Goal: Navigation & Orientation: Go to known website

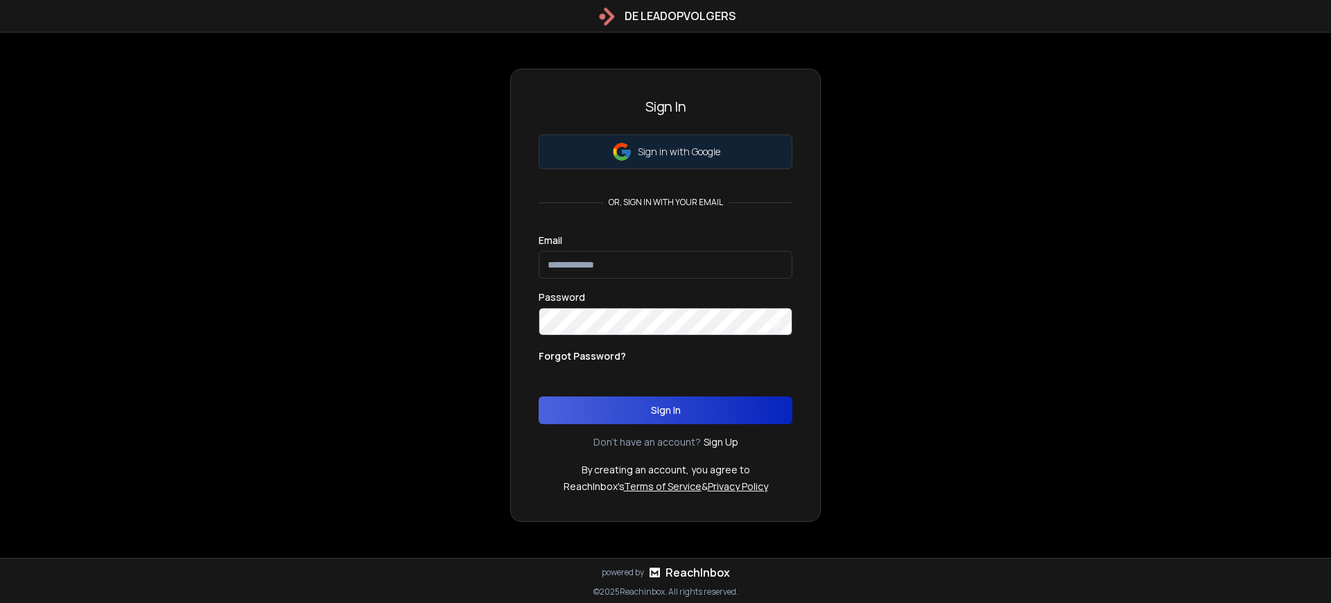
click at [679, 152] on p "Sign in with Google" at bounding box center [679, 152] width 82 height 14
click at [665, 470] on p "By creating an account, you agree to" at bounding box center [666, 470] width 168 height 14
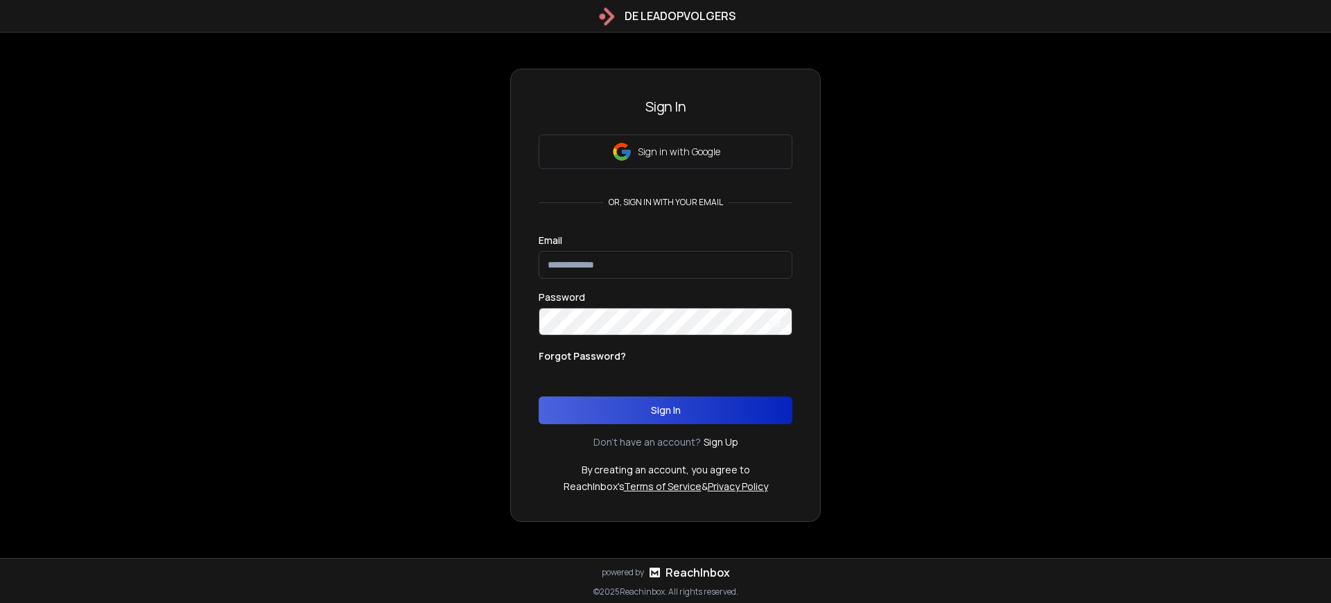
click at [665, 107] on h3 "Sign In" at bounding box center [666, 106] width 254 height 19
click at [665, 470] on p "By creating an account, you agree to" at bounding box center [666, 470] width 168 height 14
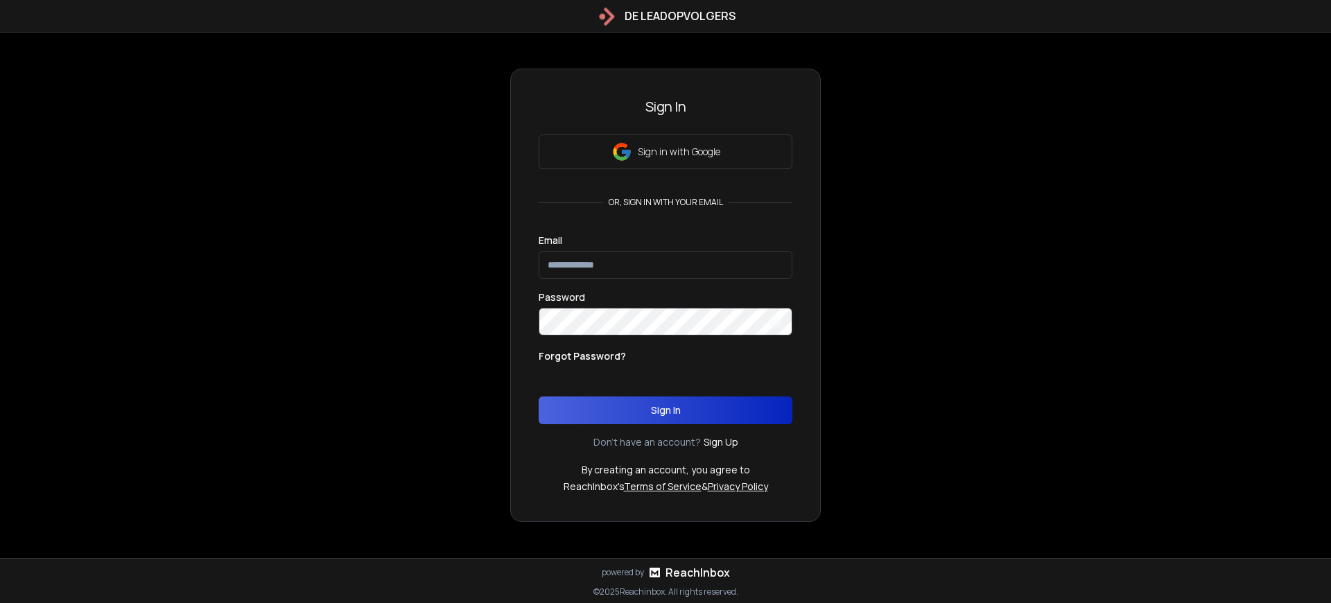
click at [665, 470] on p "By creating an account, you agree to" at bounding box center [666, 470] width 168 height 14
click at [665, 107] on h3 "Sign In" at bounding box center [666, 106] width 254 height 19
click at [665, 470] on p "By creating an account, you agree to" at bounding box center [666, 470] width 168 height 14
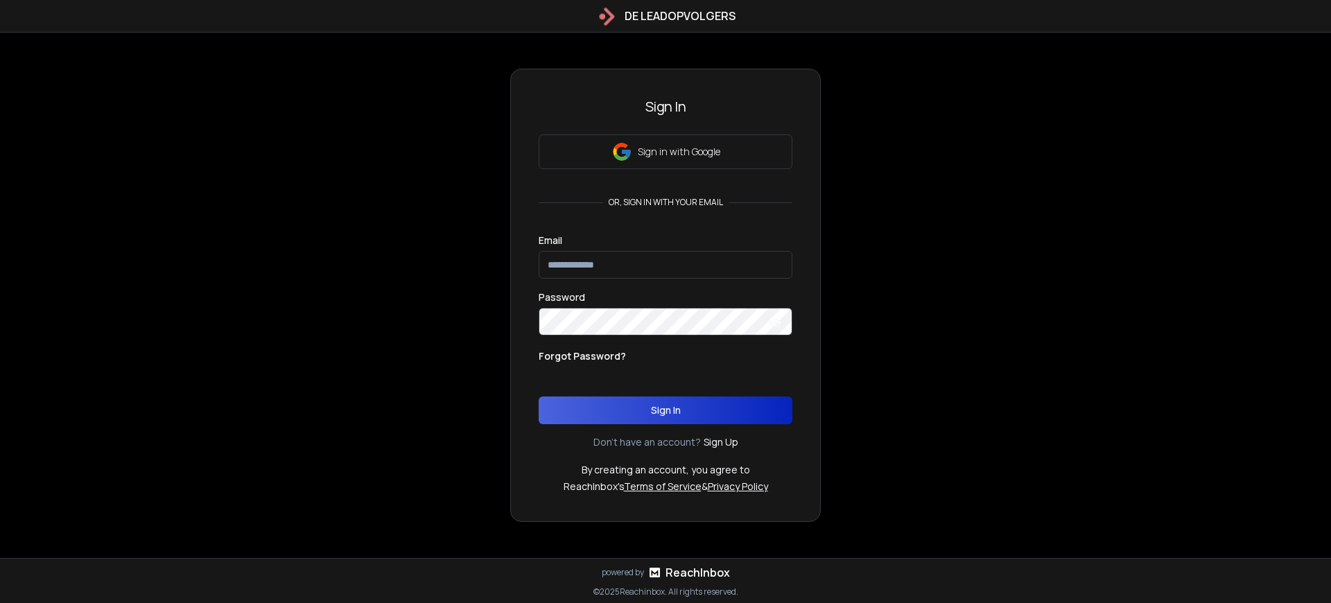
click at [665, 470] on p "By creating an account, you agree to" at bounding box center [666, 470] width 168 height 14
click at [665, 107] on h3 "Sign In" at bounding box center [666, 106] width 254 height 19
click at [665, 470] on p "By creating an account, you agree to" at bounding box center [666, 470] width 168 height 14
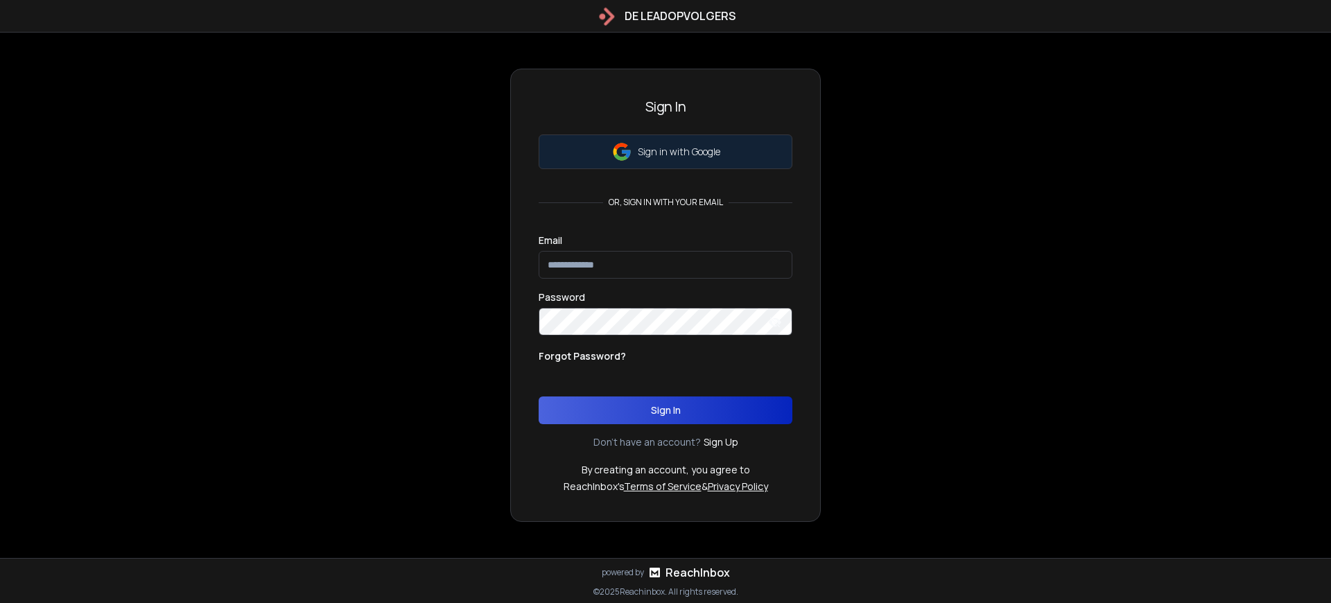
click at [679, 152] on p "Sign in with Google" at bounding box center [679, 152] width 82 height 14
click at [665, 470] on p "By creating an account, you agree to" at bounding box center [666, 470] width 168 height 14
click at [679, 152] on p "Sign in with Google" at bounding box center [679, 152] width 82 height 14
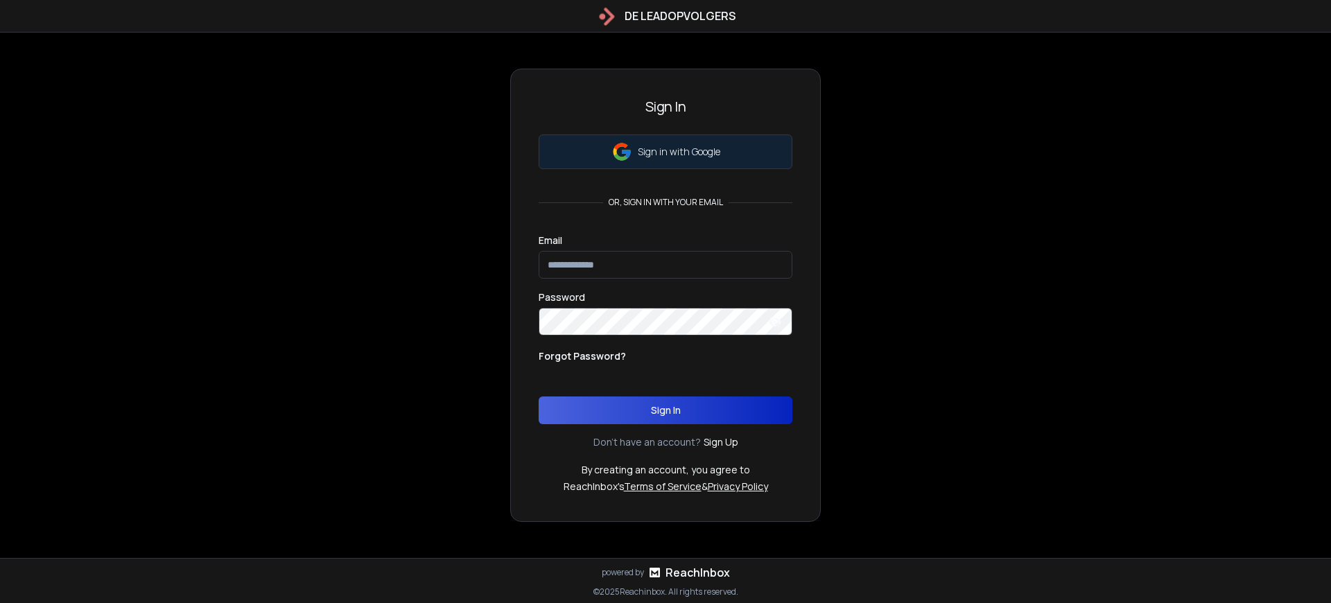
click at [679, 152] on p "Sign in with Google" at bounding box center [679, 152] width 82 height 14
click at [665, 470] on p "By creating an account, you agree to" at bounding box center [666, 470] width 168 height 14
click at [665, 202] on p "or, sign in with your email" at bounding box center [665, 202] width 125 height 11
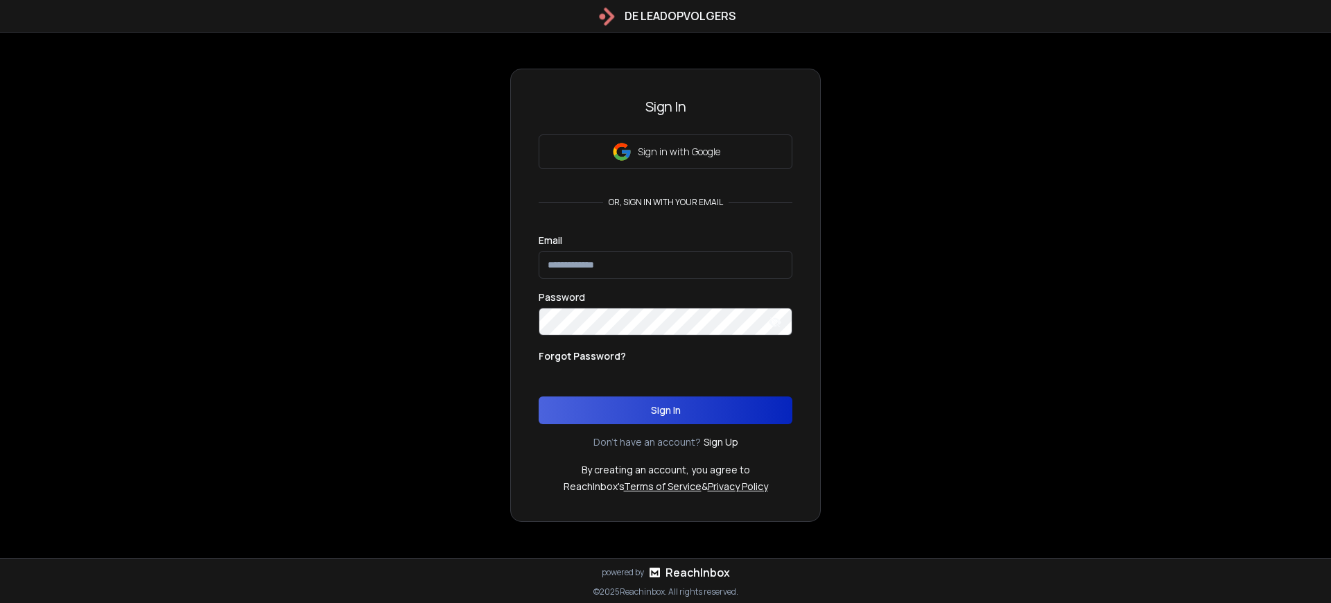
click at [665, 107] on h3 "Sign In" at bounding box center [666, 106] width 254 height 19
click at [665, 470] on p "By creating an account, you agree to" at bounding box center [666, 470] width 168 height 14
click at [665, 202] on p "or, sign in with your email" at bounding box center [665, 202] width 125 height 11
click at [679, 152] on p "Sign in with Google" at bounding box center [679, 152] width 82 height 14
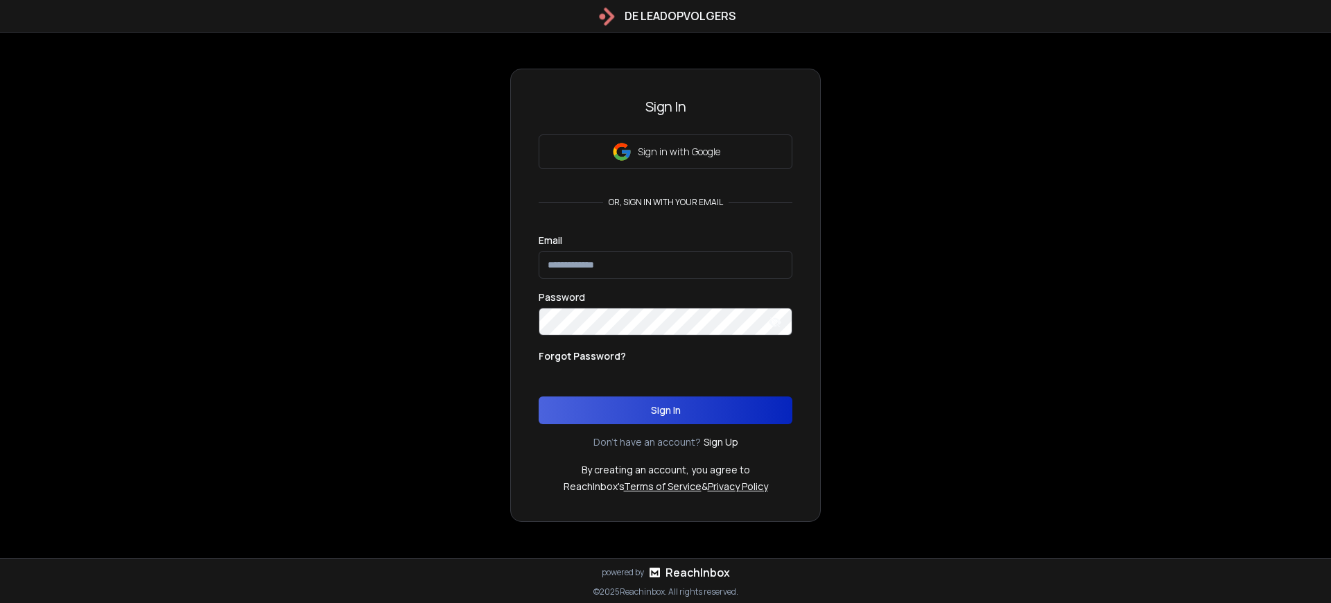
click at [665, 470] on p "By creating an account, you agree to" at bounding box center [666, 470] width 168 height 14
click at [665, 410] on button "Sign In" at bounding box center [666, 410] width 254 height 28
click at [665, 107] on h3 "Sign In" at bounding box center [666, 106] width 254 height 19
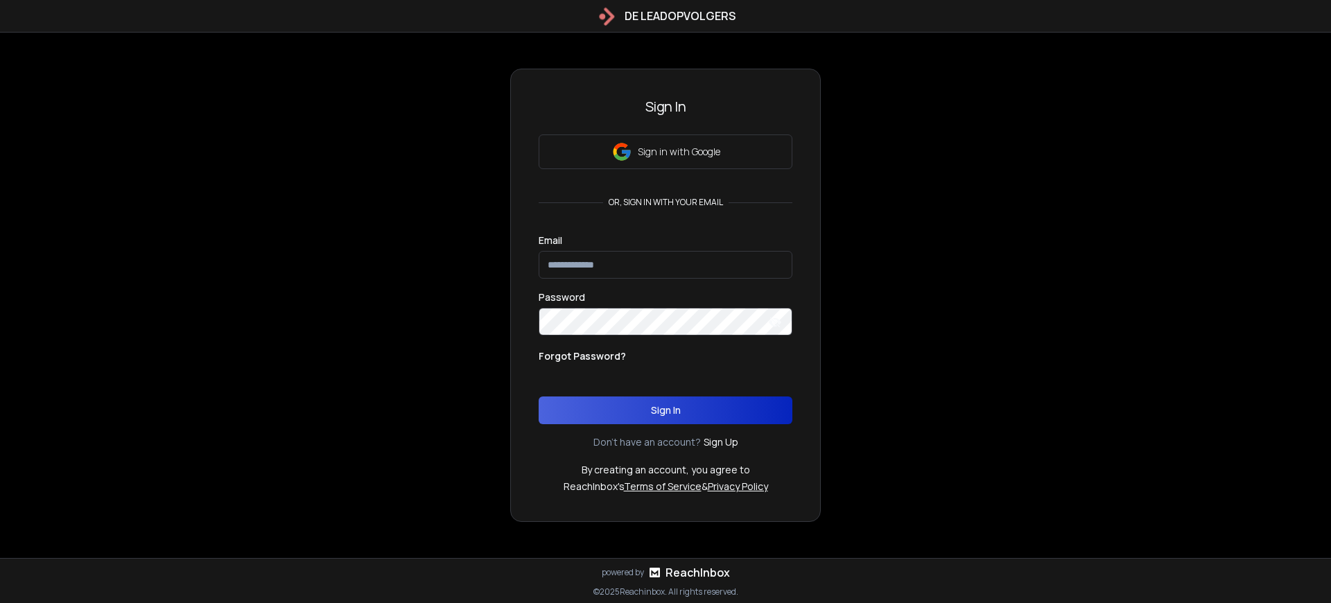
click at [665, 470] on p "By creating an account, you agree to" at bounding box center [666, 470] width 168 height 14
click at [665, 410] on button "Sign In" at bounding box center [666, 410] width 254 height 28
